Goal: Check status: Check status

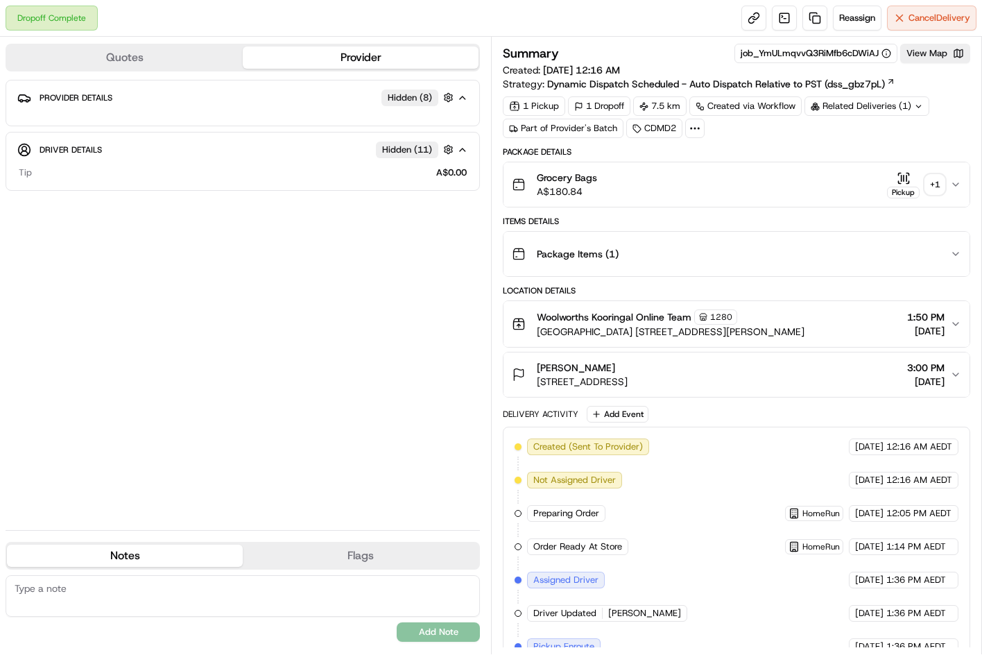
click at [929, 185] on div "+ 1" at bounding box center [934, 184] width 19 height 19
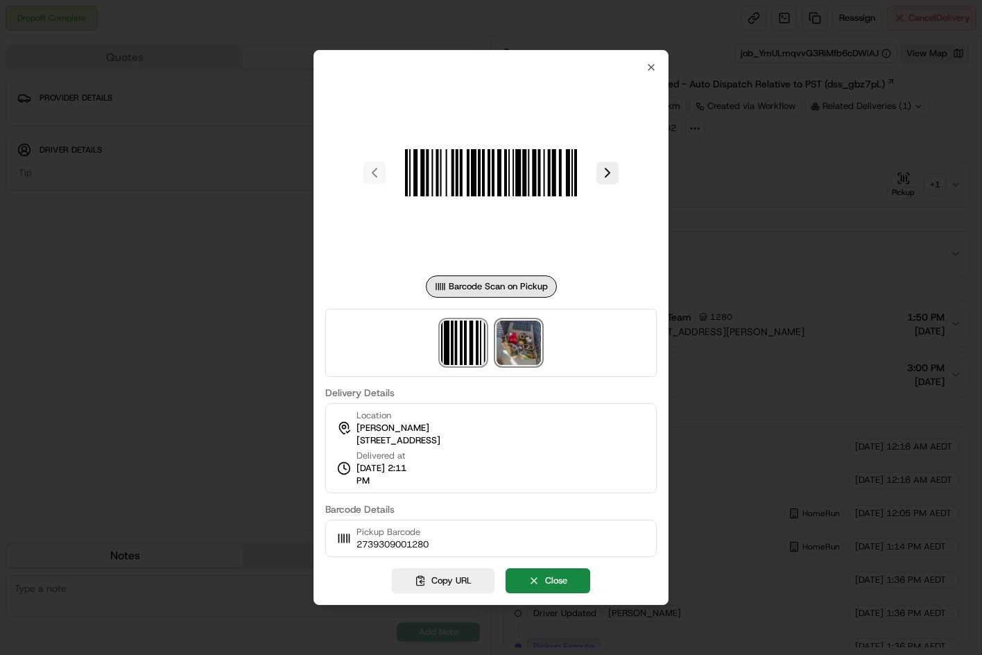
click at [518, 324] on img at bounding box center [519, 342] width 44 height 44
